Goal: Information Seeking & Learning: Learn about a topic

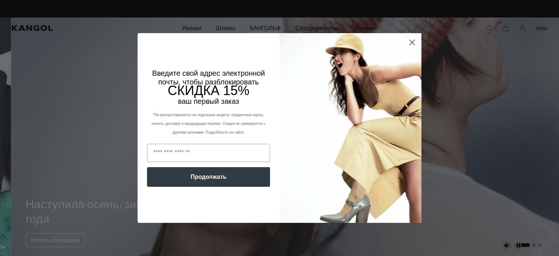
click at [411, 43] on circle "Закрыть диалог" at bounding box center [412, 42] width 12 height 12
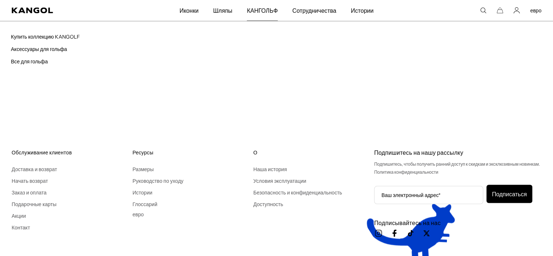
scroll to position [0, 150]
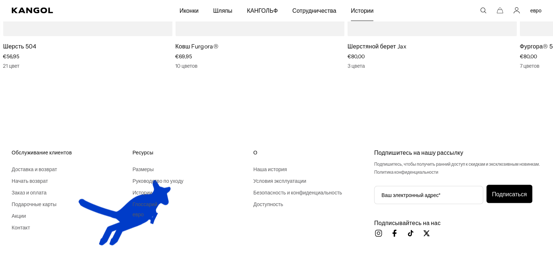
click at [359, 8] on font "Истории" at bounding box center [362, 10] width 23 height 7
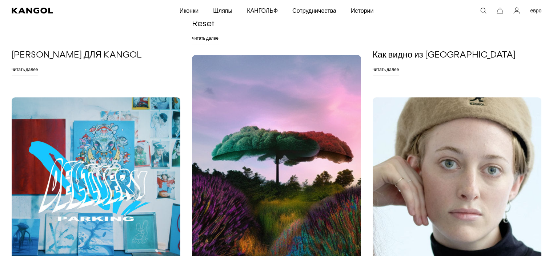
scroll to position [255, 0]
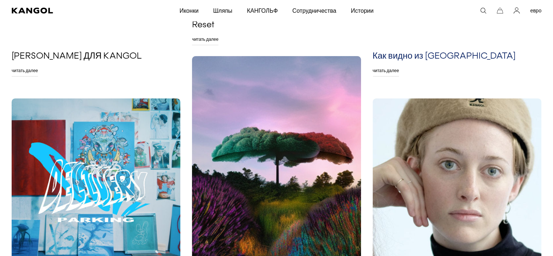
click at [419, 53] on font "Как видно из Нью-Йорка" at bounding box center [444, 56] width 143 height 9
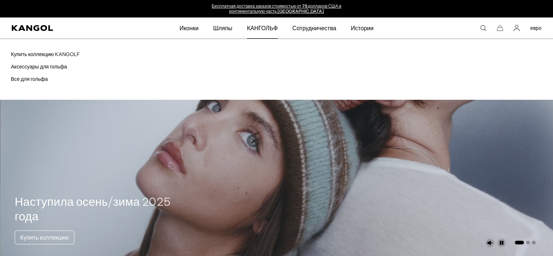
click at [260, 28] on font "КАНГОЛЬФ" at bounding box center [262, 27] width 31 height 7
